Goal: Task Accomplishment & Management: Manage account settings

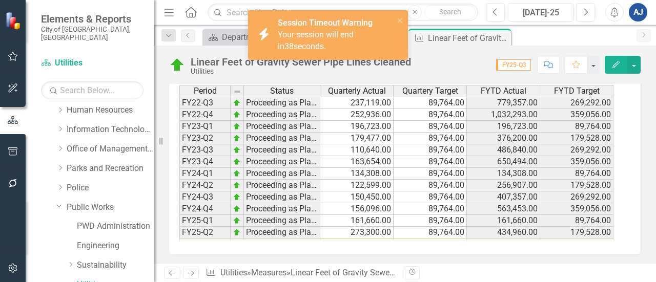
scroll to position [71, 0]
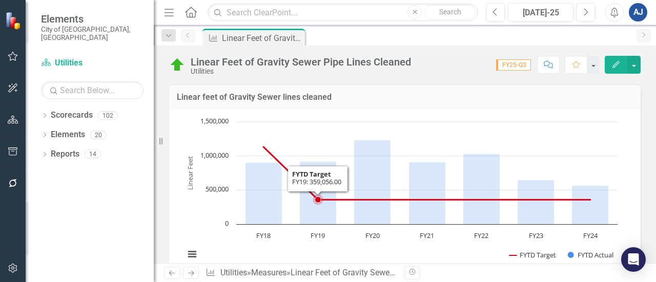
click at [329, 131] on rect "Interactive chart" at bounding box center [400, 194] width 443 height 154
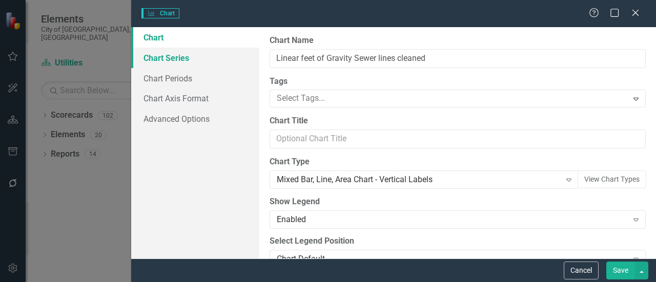
click at [201, 56] on link "Chart Series" at bounding box center [195, 58] width 128 height 20
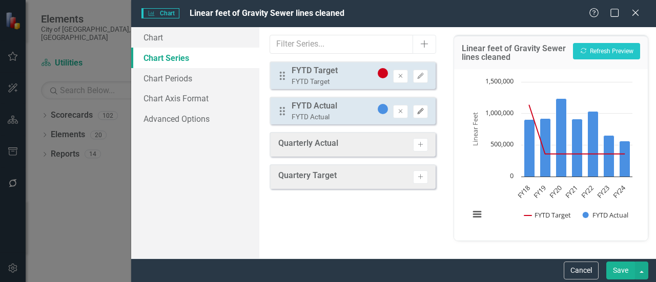
click at [422, 114] on icon "Edit" at bounding box center [420, 112] width 8 height 6
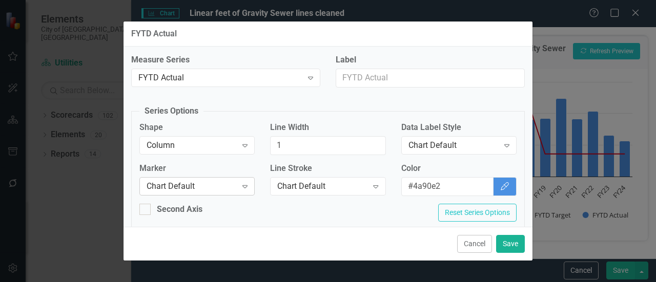
click at [241, 183] on icon "Expand" at bounding box center [245, 186] width 10 height 8
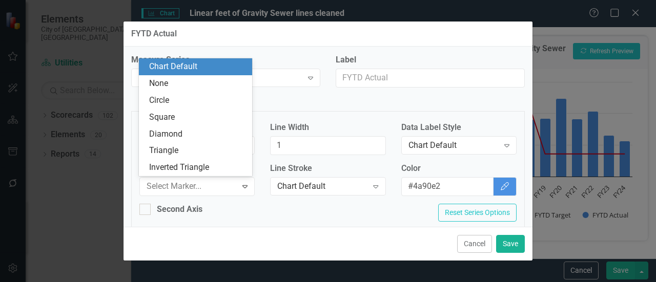
click at [275, 206] on div "Second Axis Reset Series Options" at bounding box center [328, 217] width 392 height 26
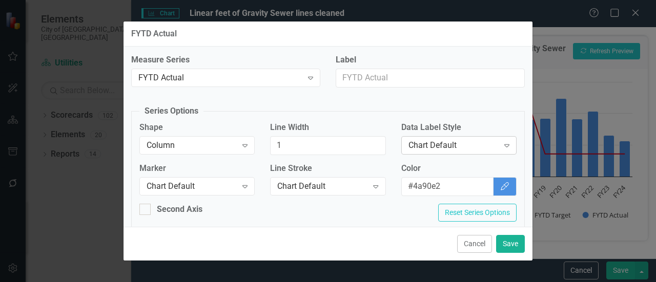
click at [415, 148] on div "Chart Default" at bounding box center [453, 146] width 90 height 12
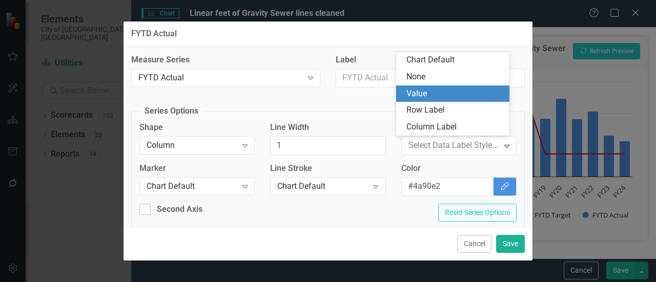
click at [423, 96] on div "Value" at bounding box center [454, 94] width 97 height 12
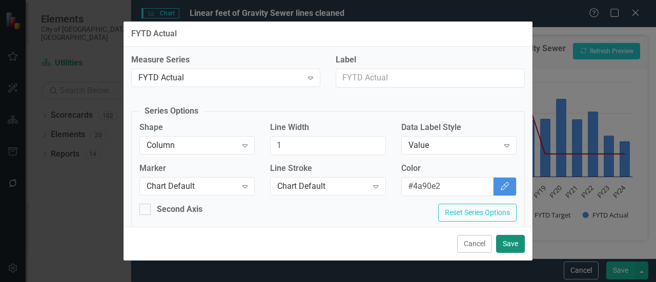
click at [512, 246] on button "Save" at bounding box center [510, 244] width 29 height 18
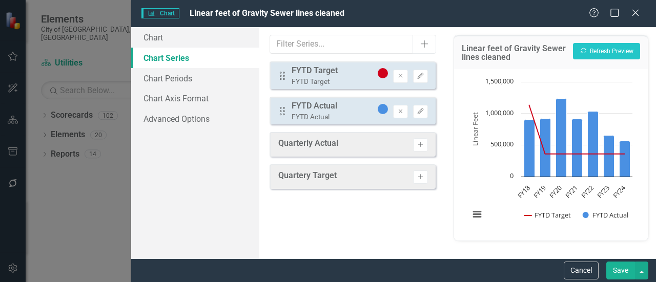
click at [616, 271] on button "Save" at bounding box center [620, 271] width 29 height 18
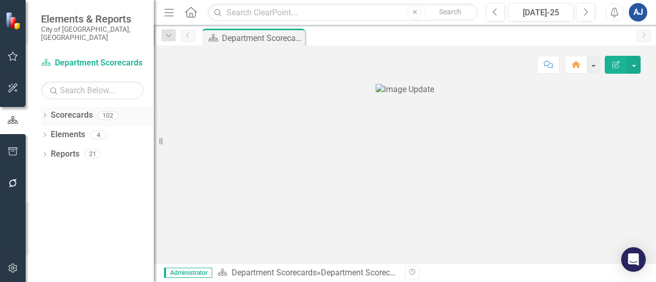
click at [45, 113] on icon at bounding box center [45, 115] width 3 height 5
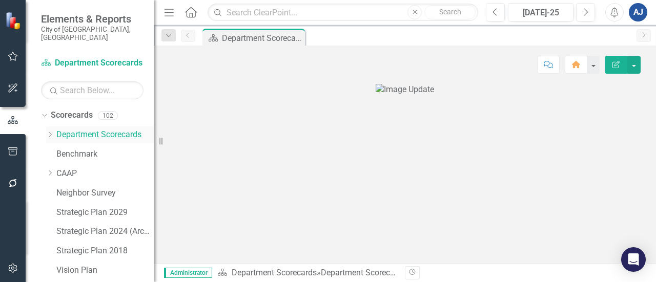
click at [50, 127] on div "Dropdown Department Scorecards" at bounding box center [100, 135] width 108 height 17
click at [49, 132] on icon "Dropdown" at bounding box center [50, 135] width 8 height 6
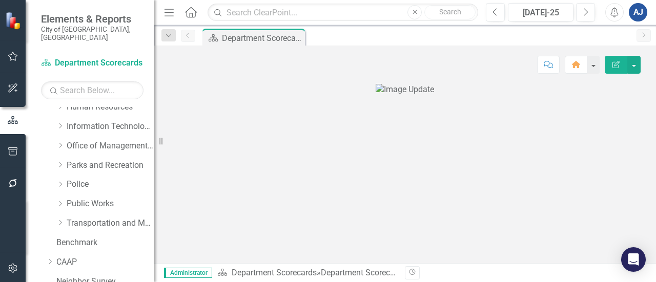
scroll to position [166, 0]
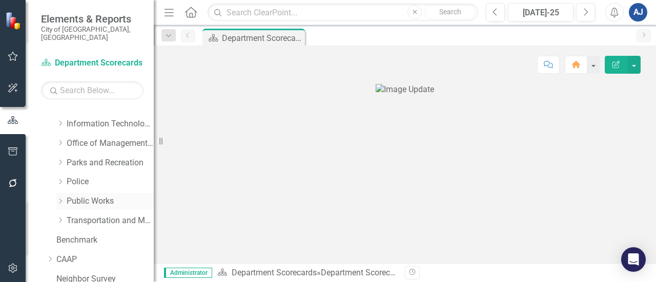
click at [60, 198] on icon "Dropdown" at bounding box center [60, 201] width 8 height 6
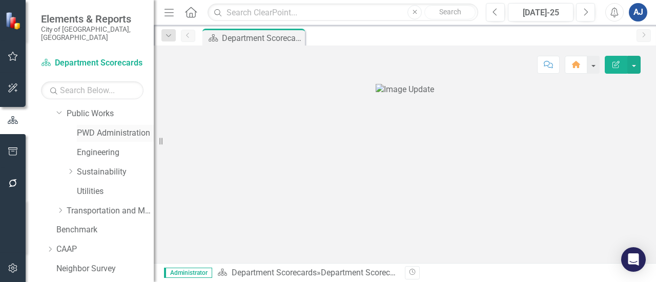
scroll to position [254, 0]
click at [98, 185] on link "Utilities" at bounding box center [115, 191] width 77 height 12
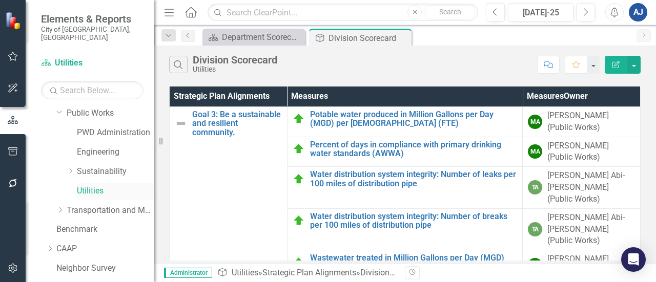
scroll to position [109, 0]
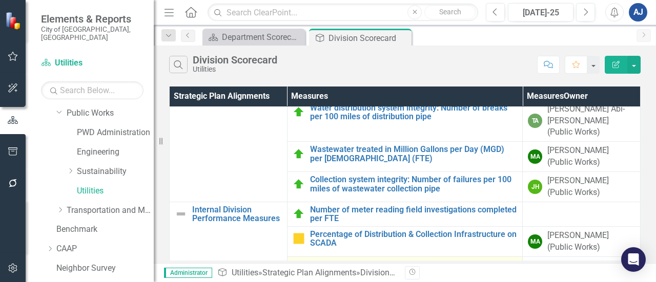
click at [384, 262] on link "Linear Feet of Gravity Sewer Pipe Lines Cleaned" at bounding box center [413, 266] width 207 height 9
